Goal: Find specific page/section: Find specific page/section

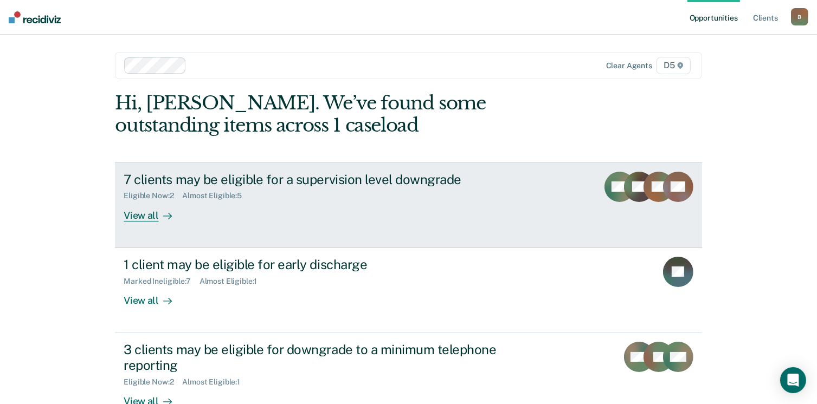
click at [151, 216] on div "View all" at bounding box center [154, 211] width 61 height 21
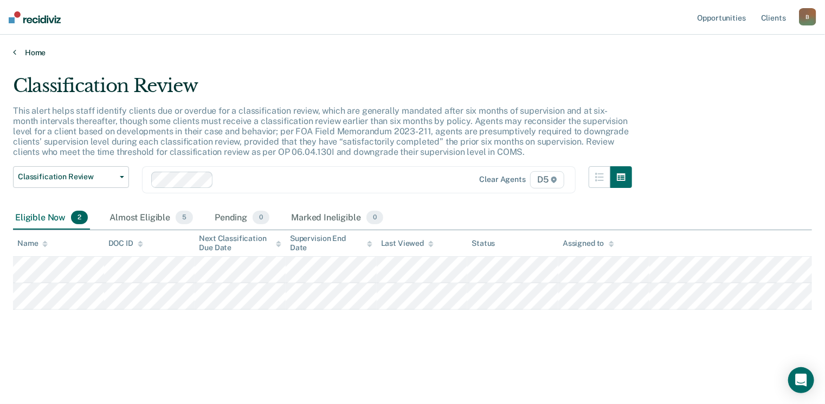
click at [14, 53] on icon at bounding box center [14, 52] width 3 height 9
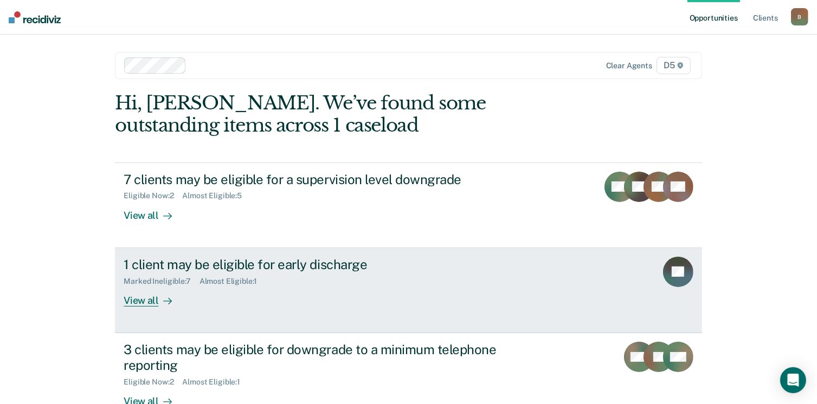
click at [151, 303] on div "View all" at bounding box center [154, 296] width 61 height 21
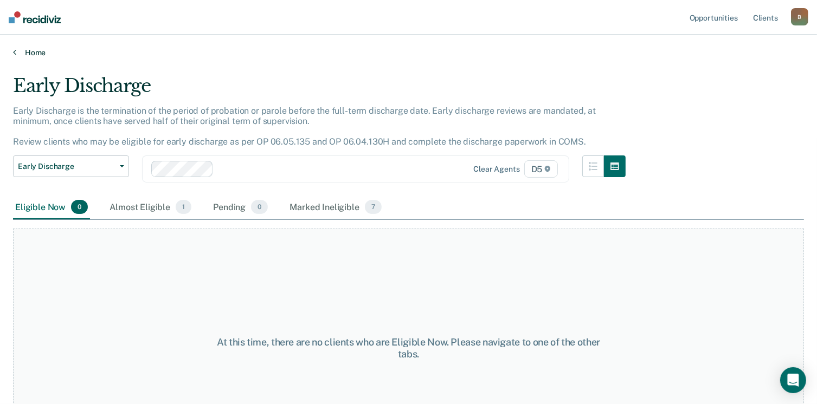
click at [15, 50] on icon at bounding box center [14, 52] width 3 height 9
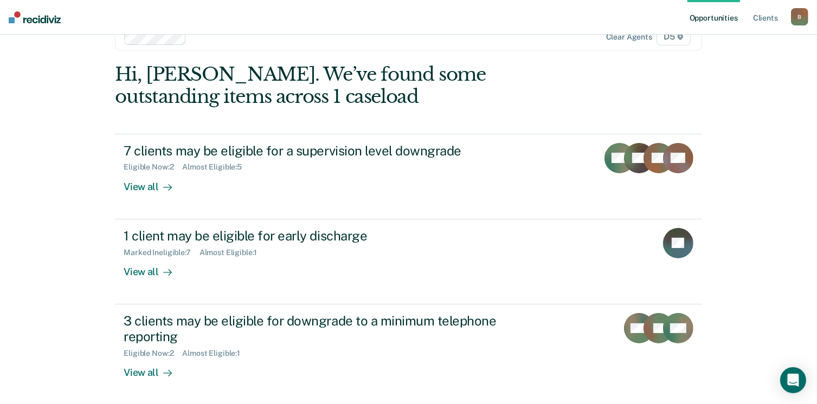
scroll to position [54, 0]
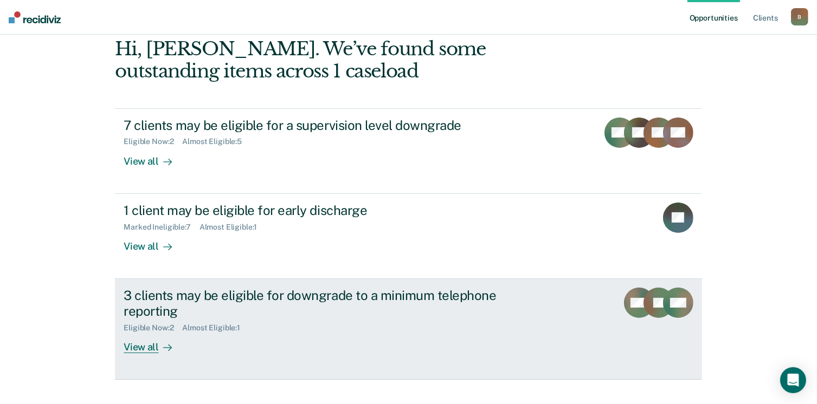
click at [147, 352] on div "View all" at bounding box center [154, 342] width 61 height 21
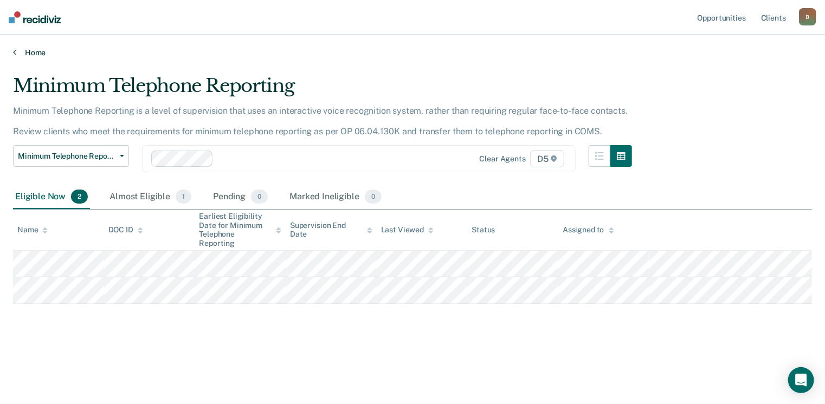
click at [14, 48] on icon at bounding box center [14, 52] width 3 height 9
